Goal: Information Seeking & Learning: Check status

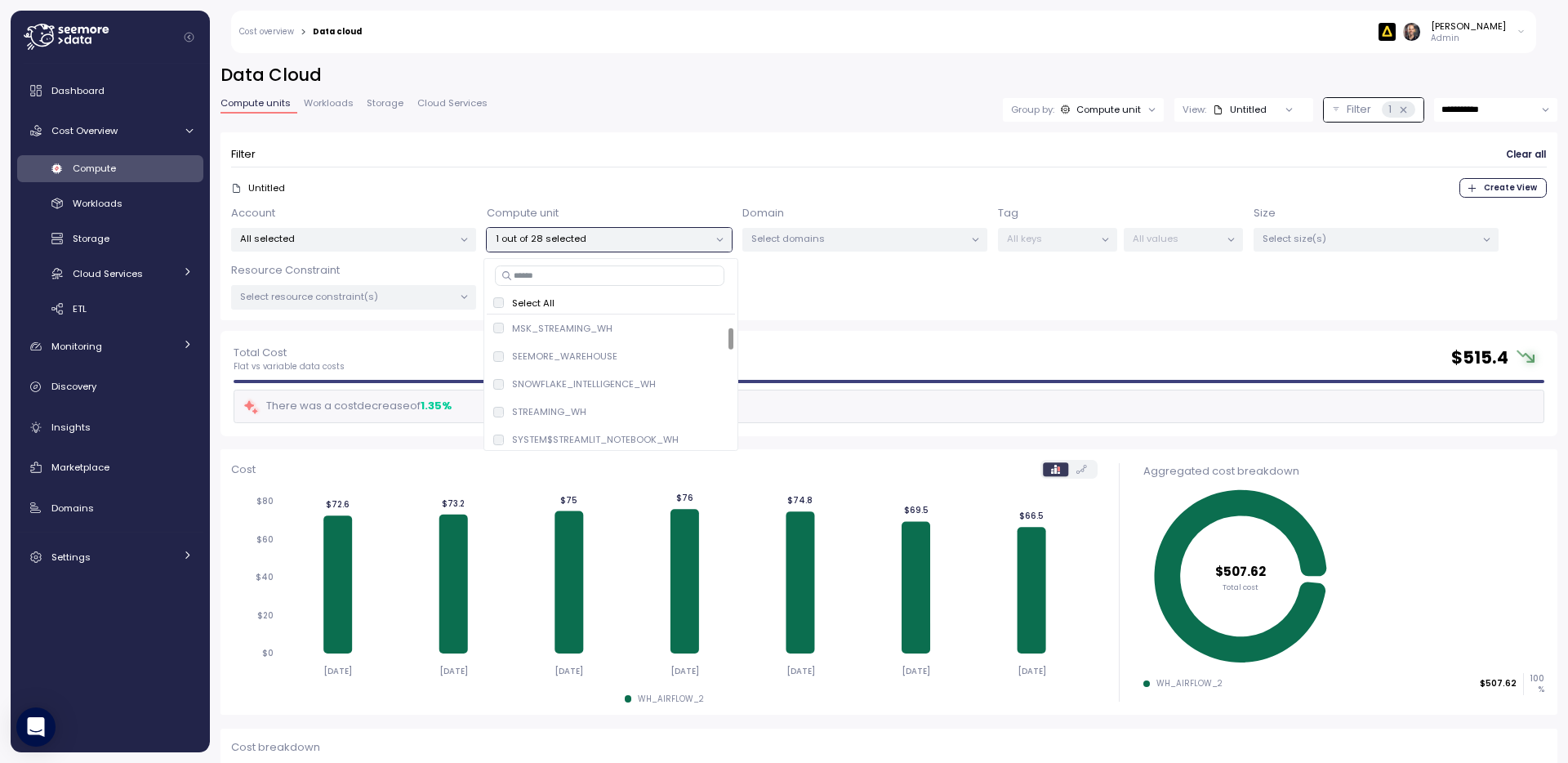
scroll to position [76, 0]
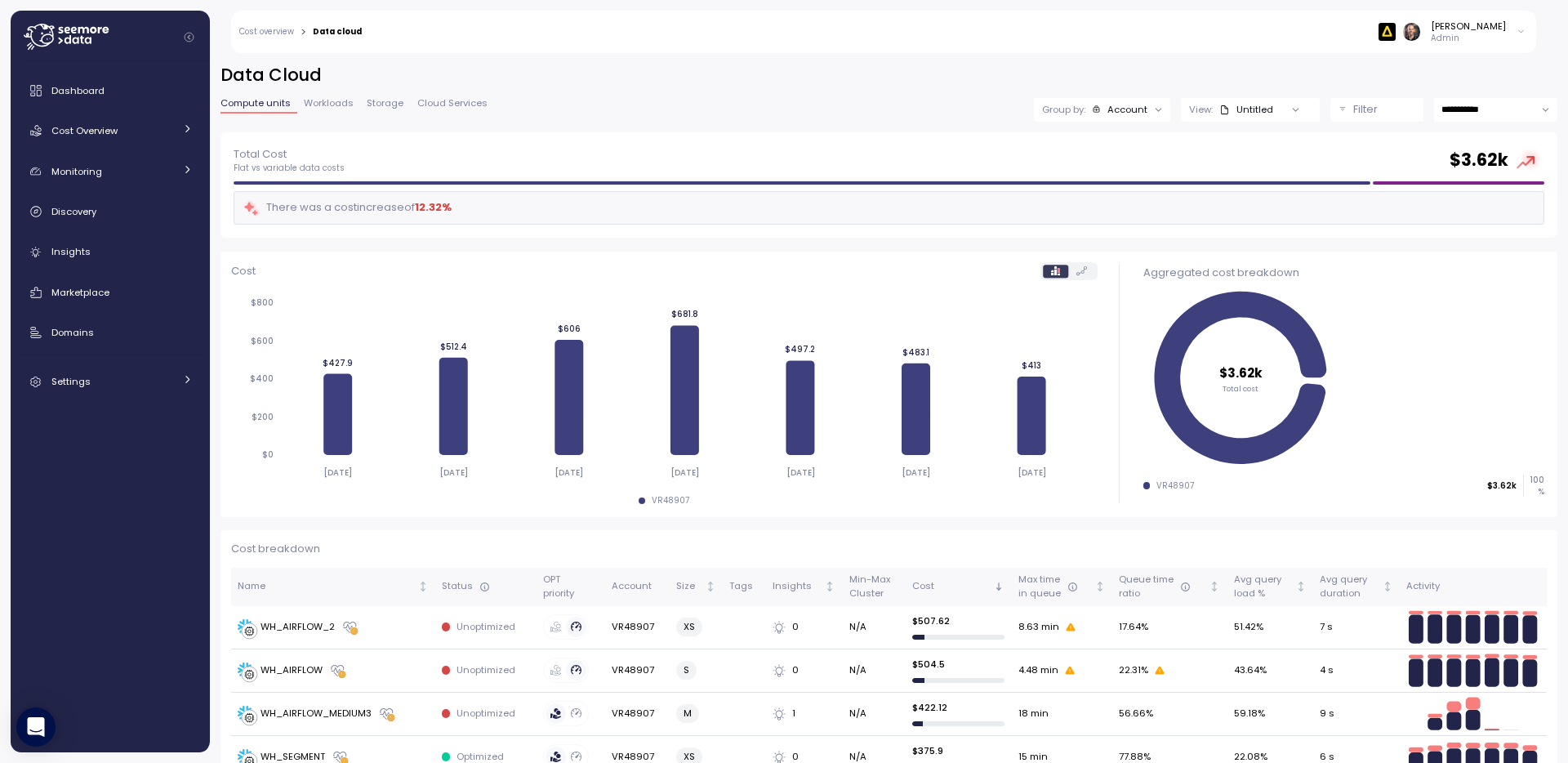
click at [1395, 108] on div "Filter" at bounding box center [1384, 109] width 62 height 17
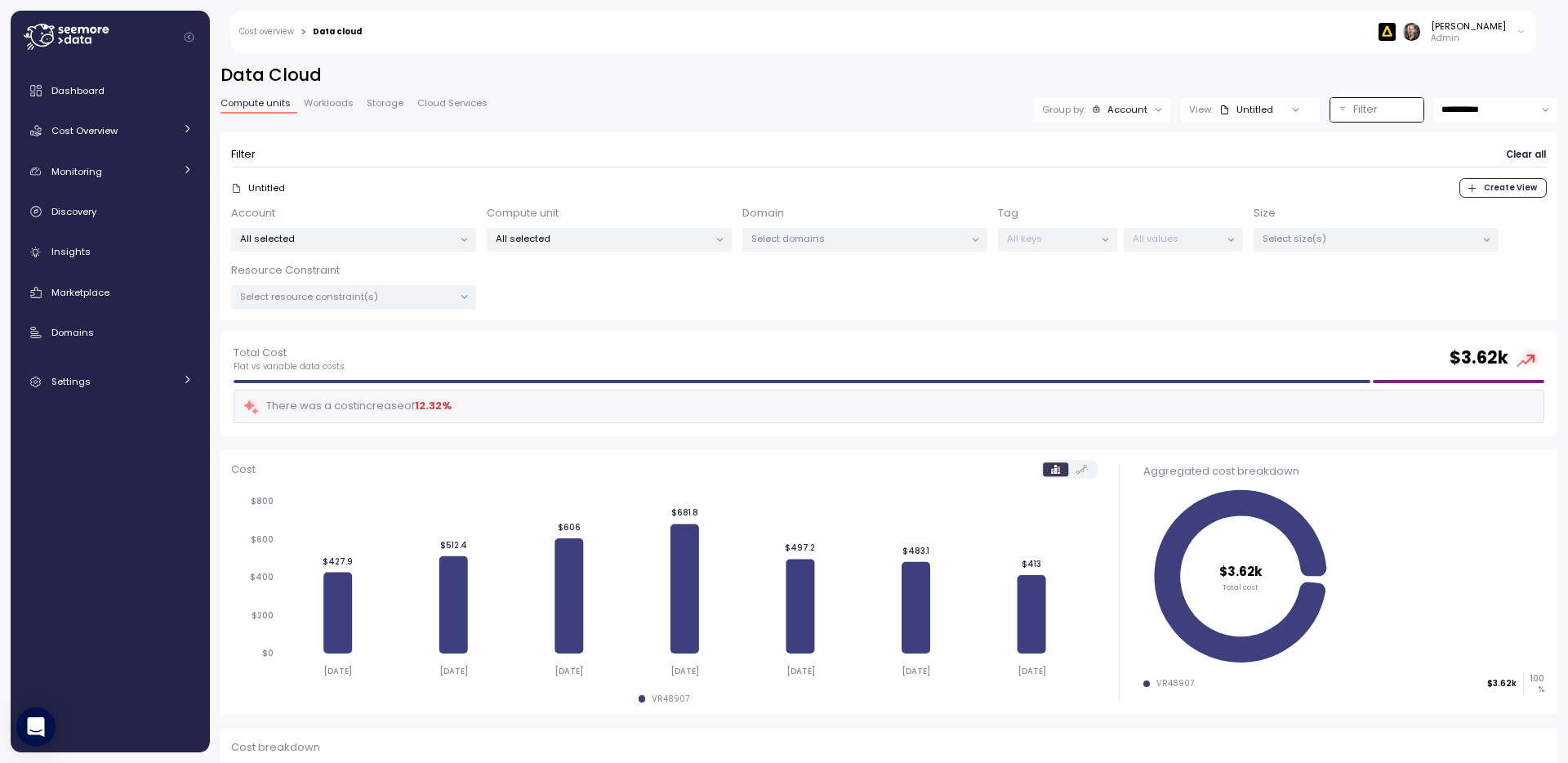
click at [668, 236] on p "All selected" at bounding box center [603, 239] width 213 height 13
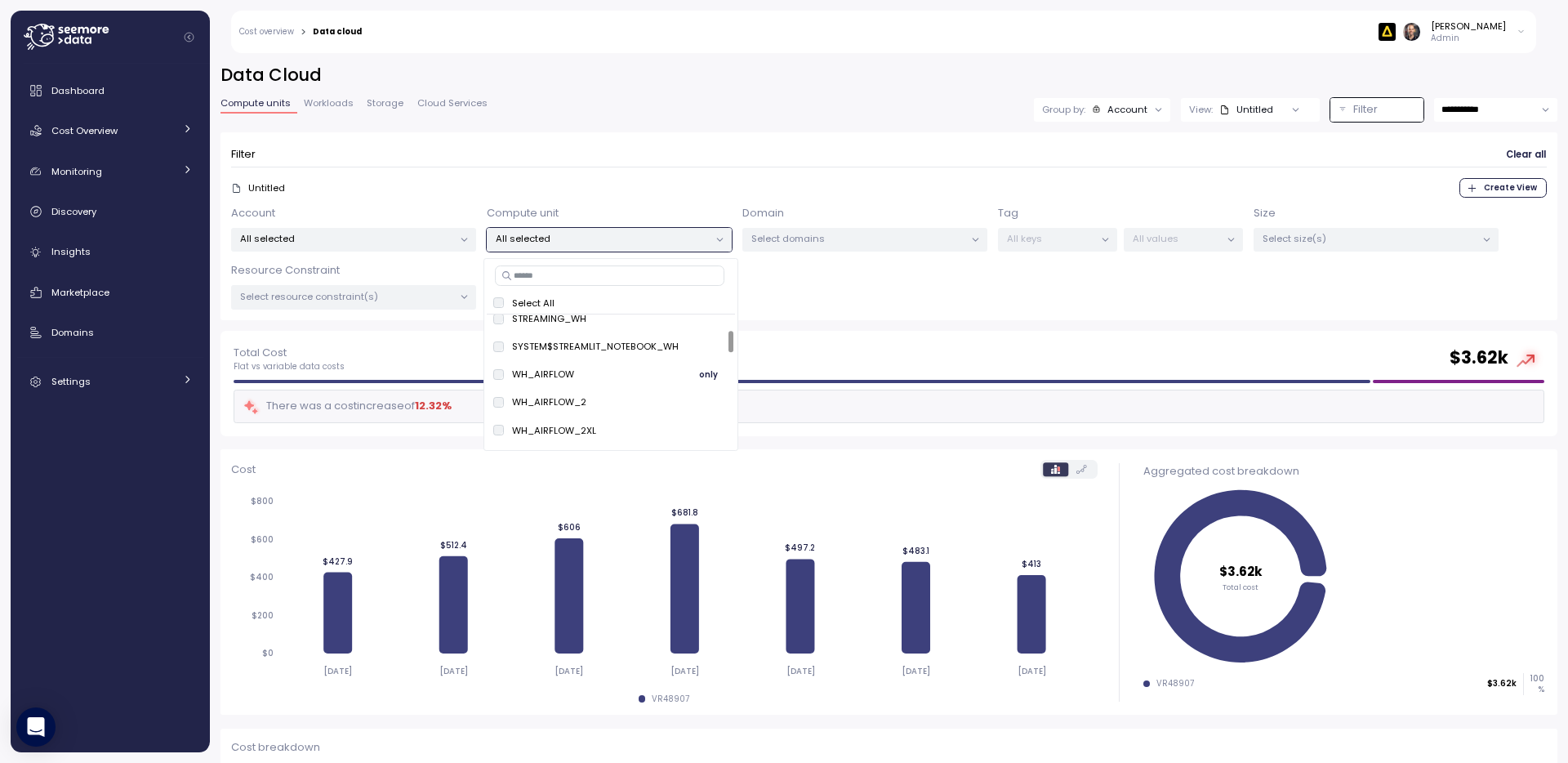
scroll to position [95, 0]
click at [704, 397] on span "only" at bounding box center [708, 401] width 19 height 18
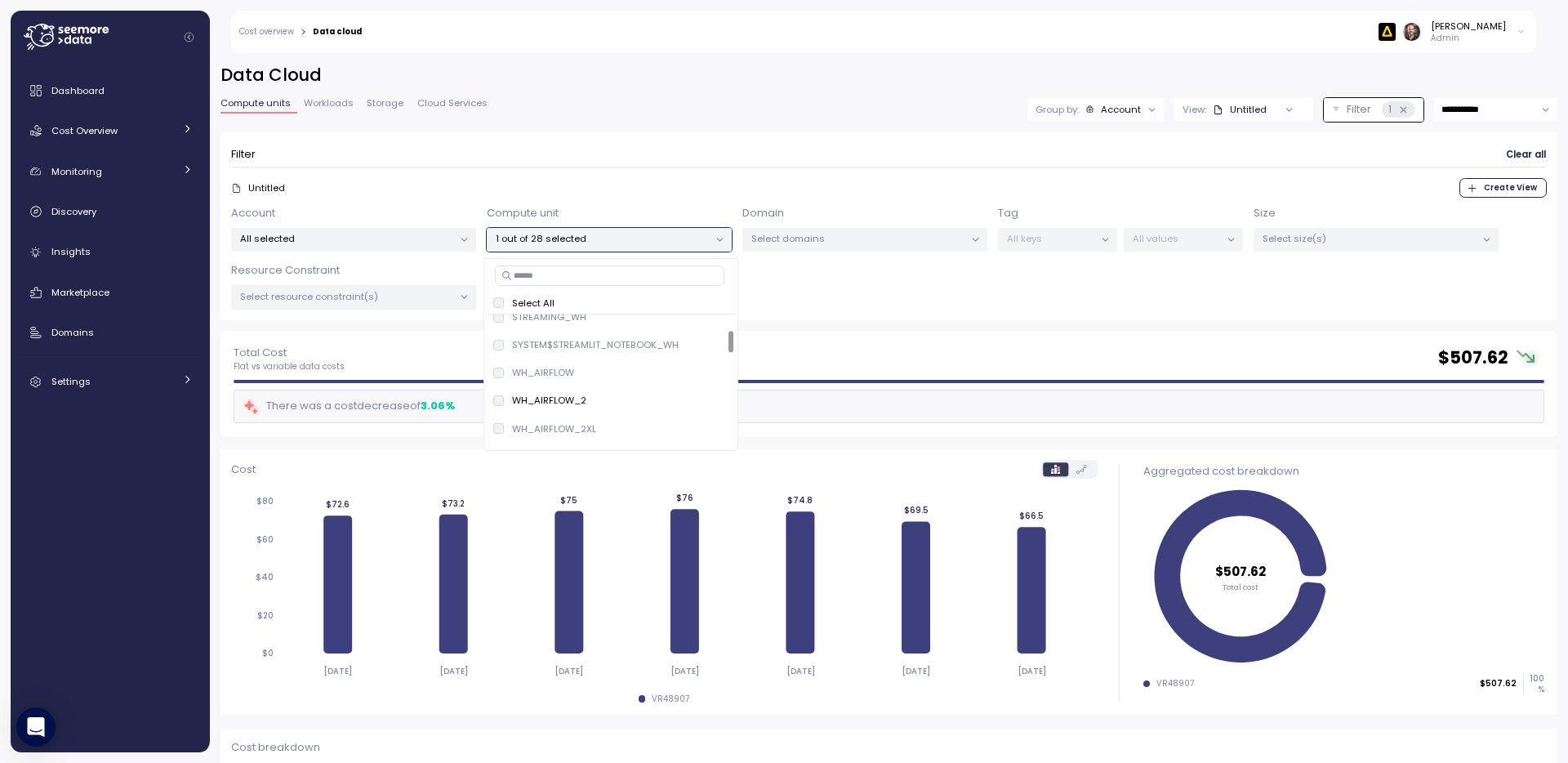
click at [1536, 107] on input "**********" at bounding box center [1495, 110] width 123 height 24
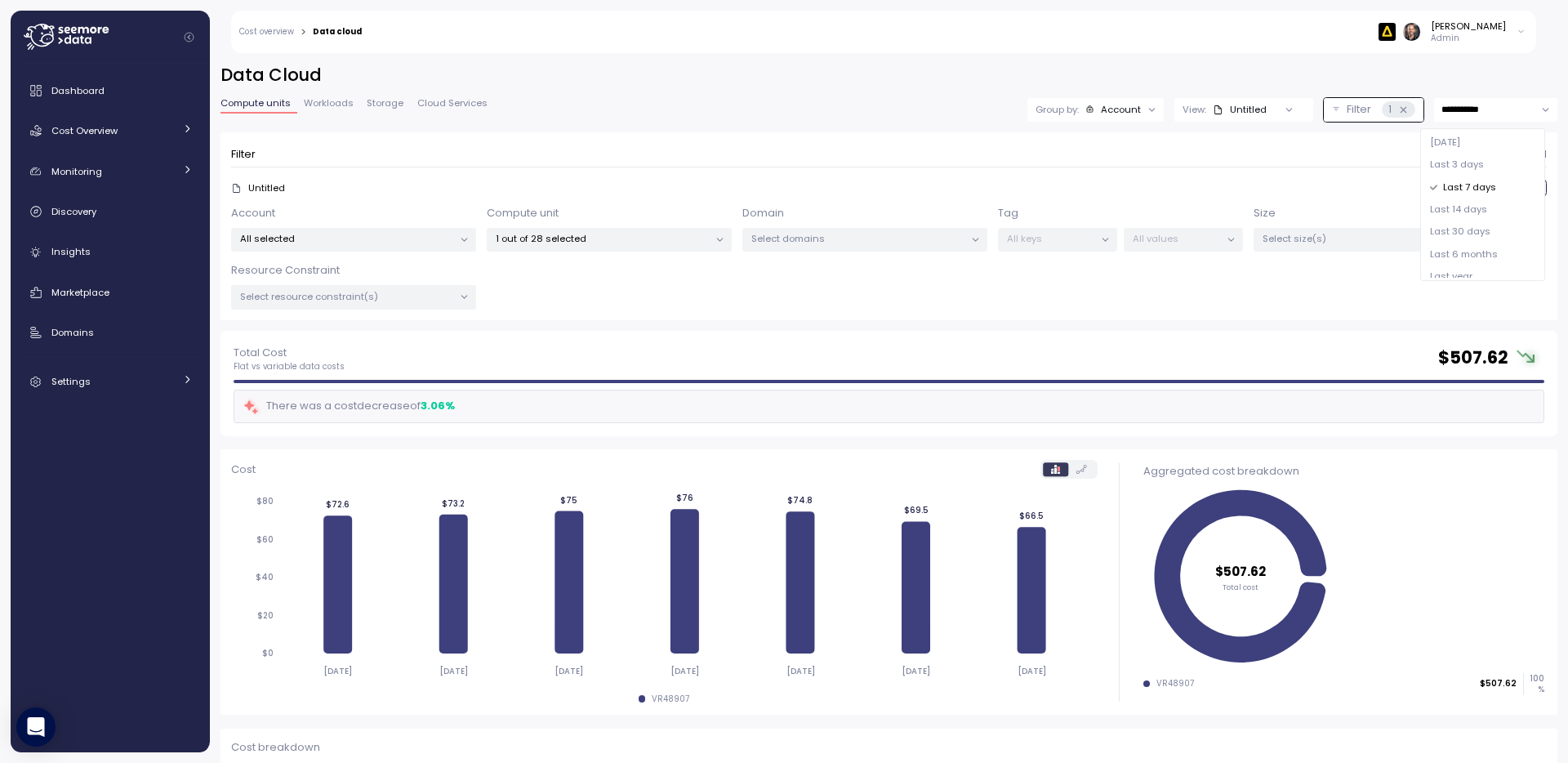
click at [1479, 204] on span "Last 14 days" at bounding box center [1458, 210] width 57 height 15
type input "**********"
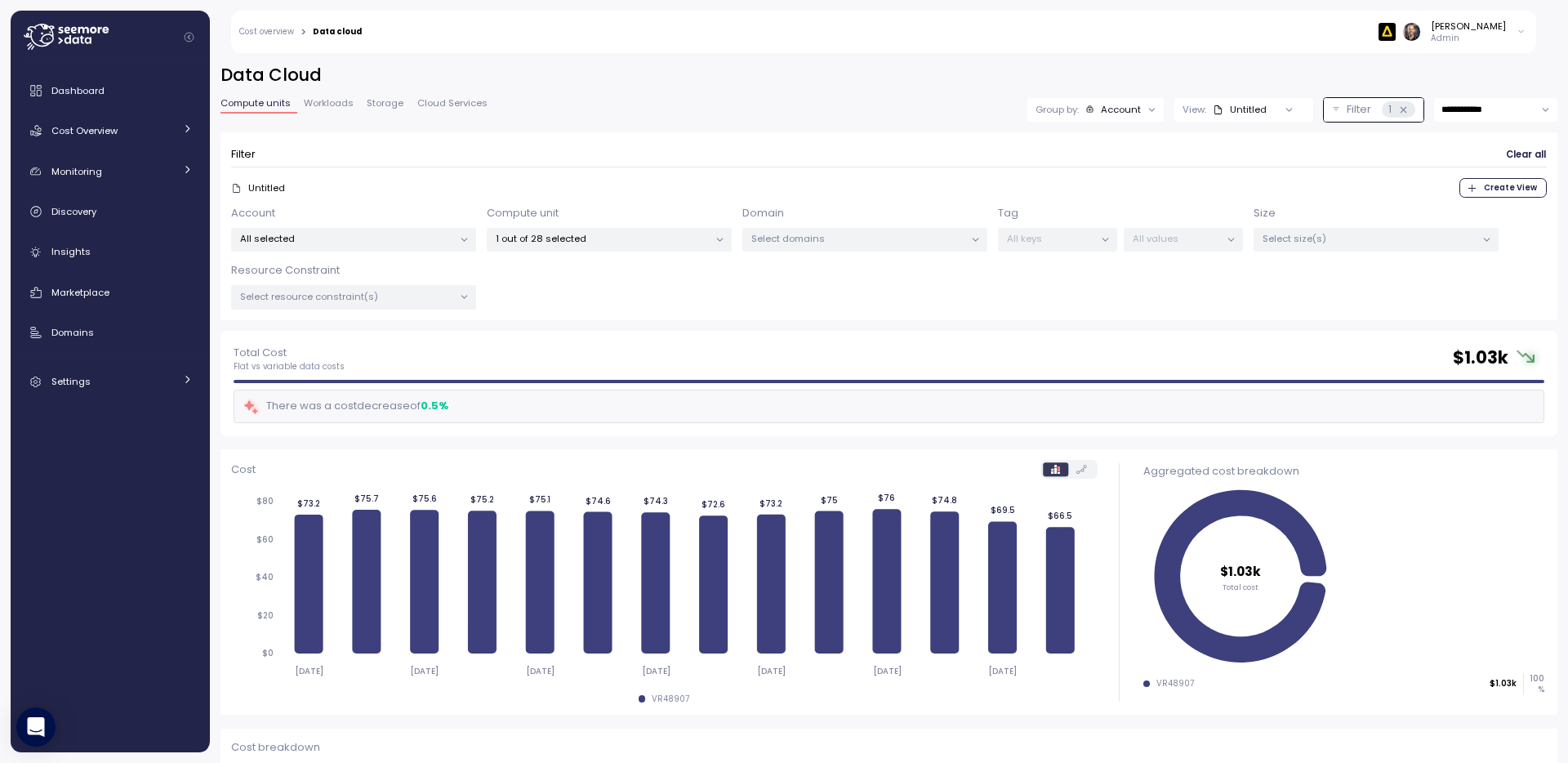
click at [808, 34] on div "[PERSON_NAME] Admin" at bounding box center [954, 31] width 1164 height 42
click at [1350, 109] on p "Filter" at bounding box center [1359, 109] width 25 height 17
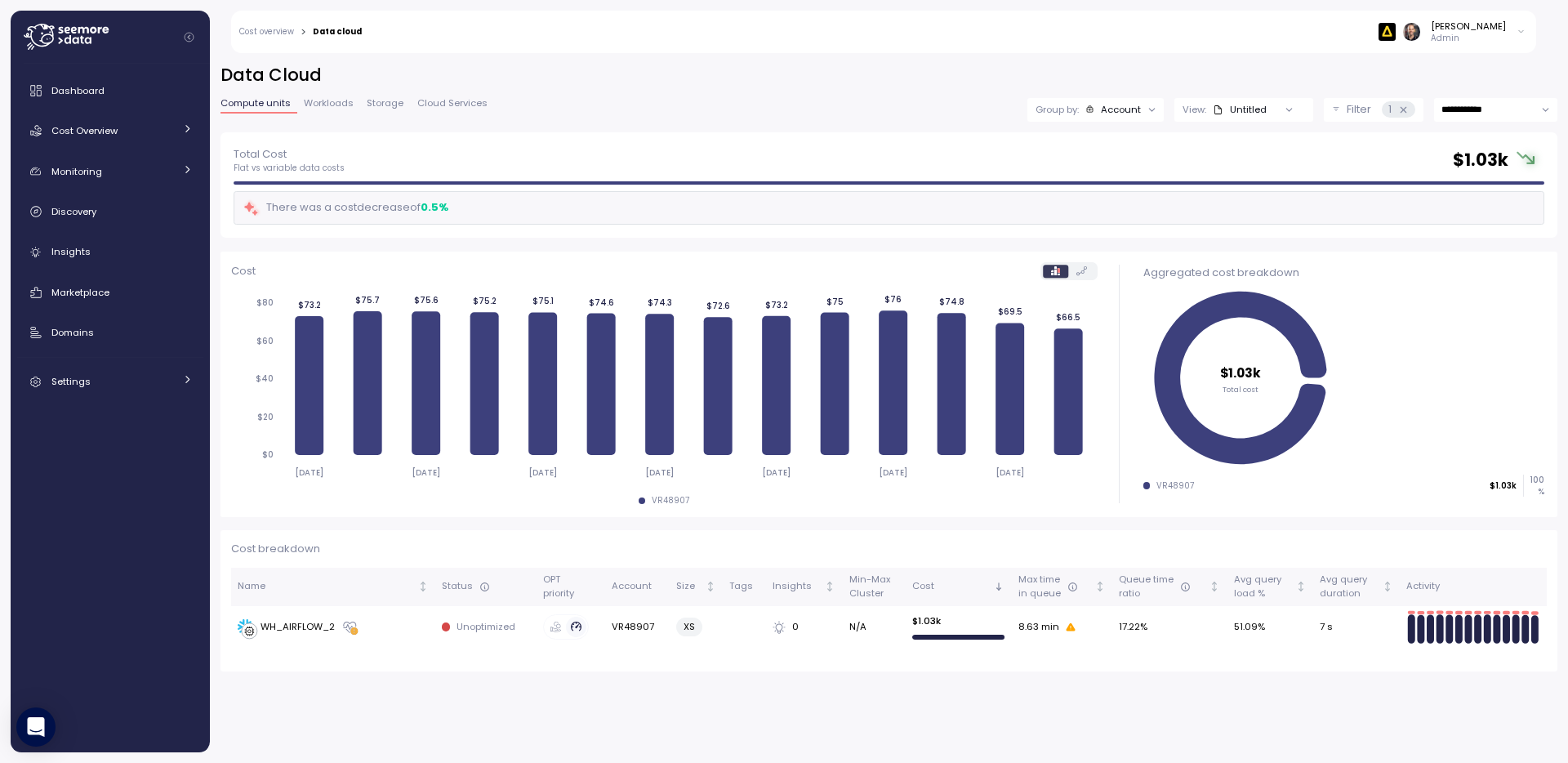
click at [1367, 110] on p "Filter" at bounding box center [1359, 109] width 25 height 17
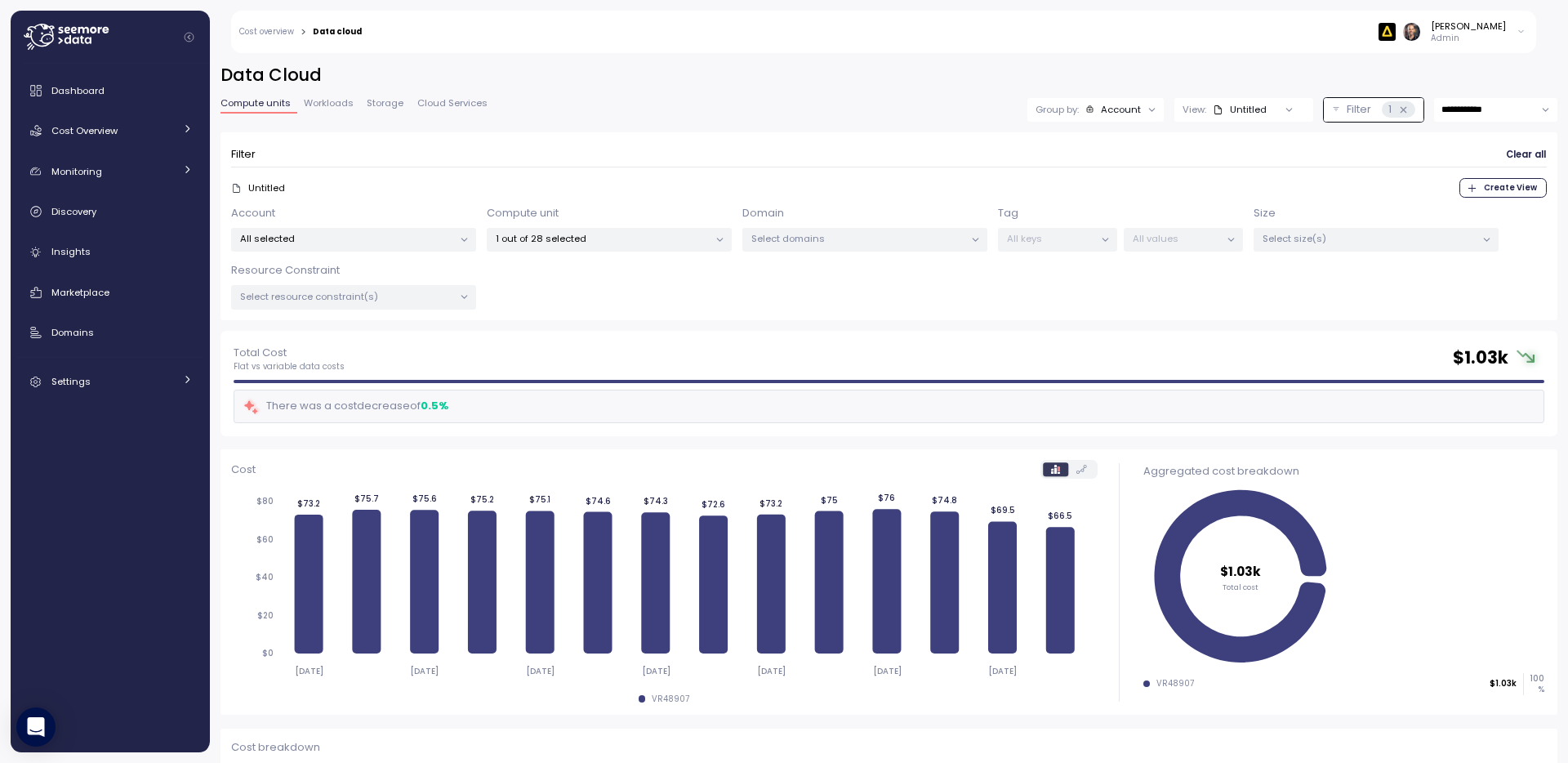
click at [712, 242] on div at bounding box center [719, 241] width 23 height 23
click at [716, 239] on icon at bounding box center [719, 240] width 11 height 11
click at [708, 391] on span "only" at bounding box center [708, 392] width 19 height 18
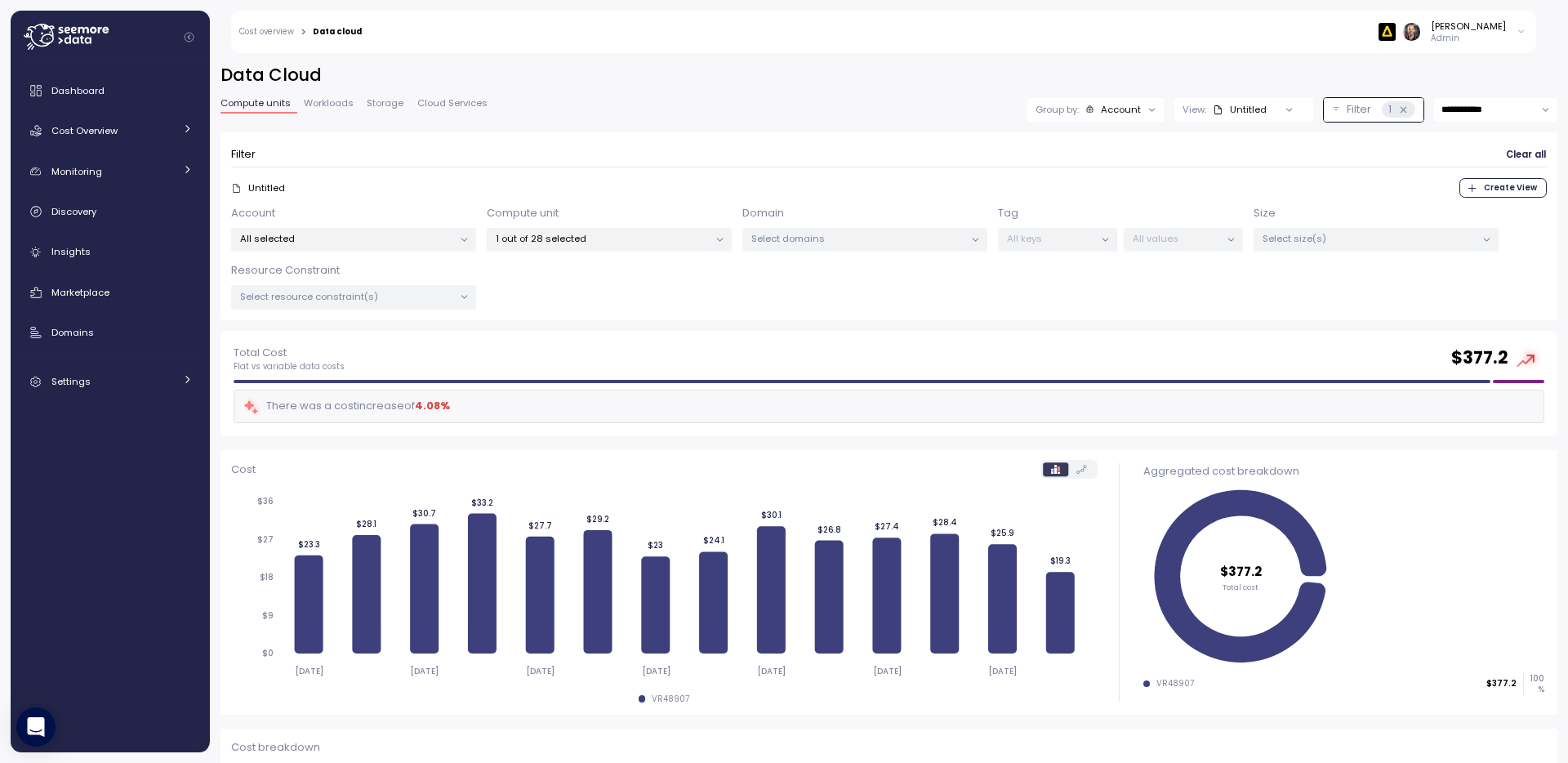
click at [882, 62] on div "**********" at bounding box center [889, 402] width 1358 height 720
click at [719, 236] on icon at bounding box center [719, 240] width 11 height 11
click at [636, 31] on div "[PERSON_NAME] Admin" at bounding box center [954, 31] width 1164 height 42
